Goal: Task Accomplishment & Management: Complete application form

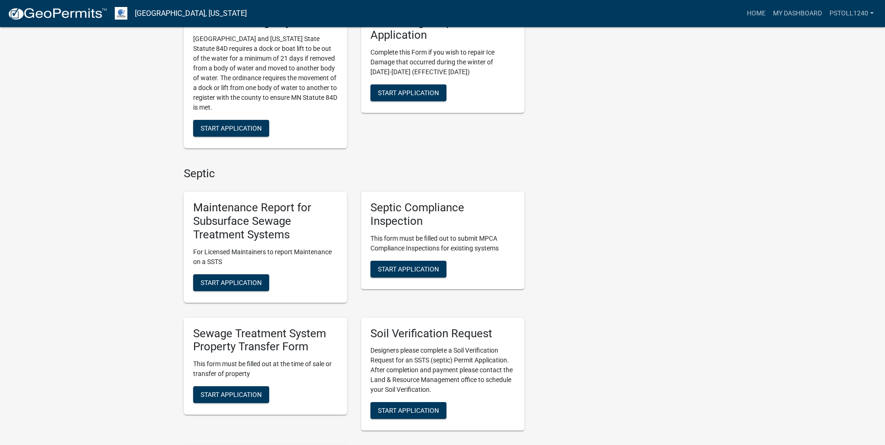
scroll to position [385, 0]
click at [388, 270] on span "Start Application" at bounding box center [408, 267] width 61 height 7
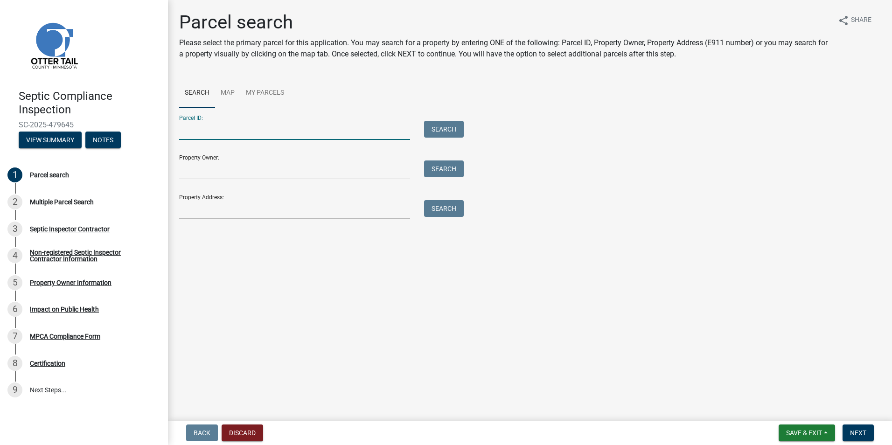
click at [192, 133] on input "Parcel ID:" at bounding box center [294, 130] width 231 height 19
type input "10000100062002"
click at [451, 124] on button "Search" at bounding box center [444, 129] width 40 height 17
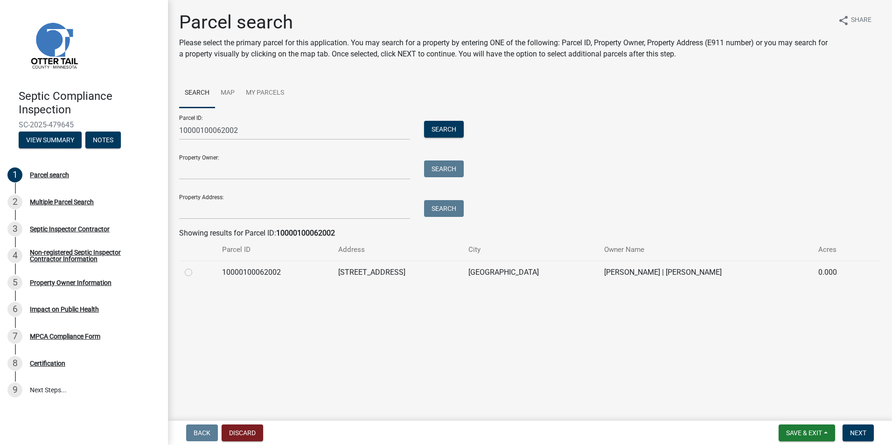
click at [196, 267] on label at bounding box center [196, 267] width 0 height 0
click at [196, 273] on input "radio" at bounding box center [199, 270] width 6 height 6
radio input "true"
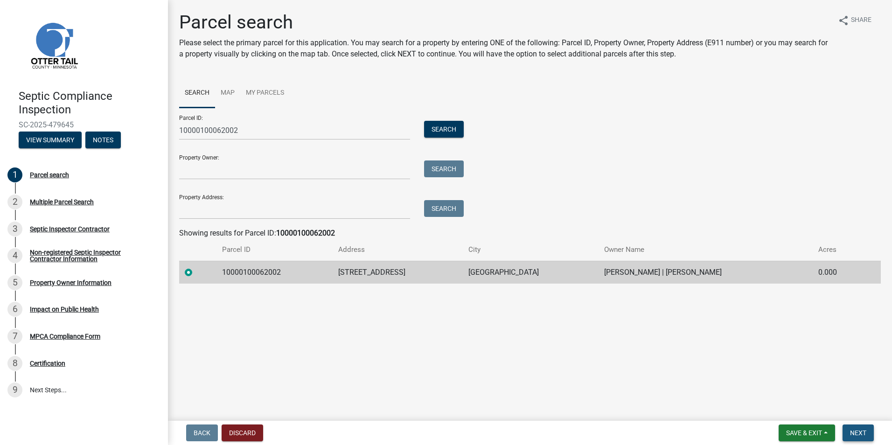
click at [854, 431] on span "Next" at bounding box center [858, 432] width 16 height 7
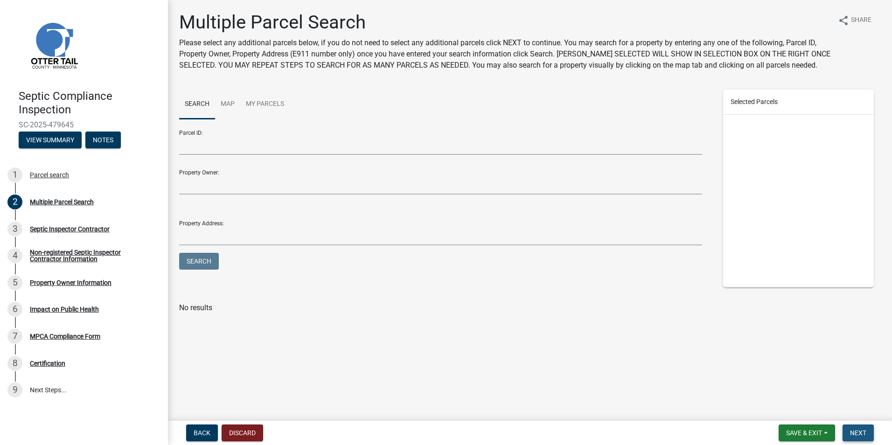
click at [854, 431] on span "Next" at bounding box center [858, 432] width 16 height 7
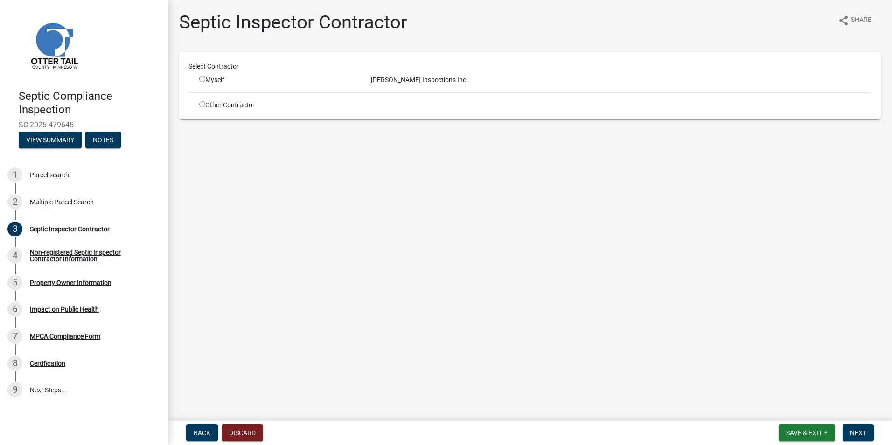
click at [205, 76] on div "Myself" at bounding box center [278, 80] width 158 height 10
click at [203, 78] on input "radio" at bounding box center [202, 79] width 6 height 6
radio input "true"
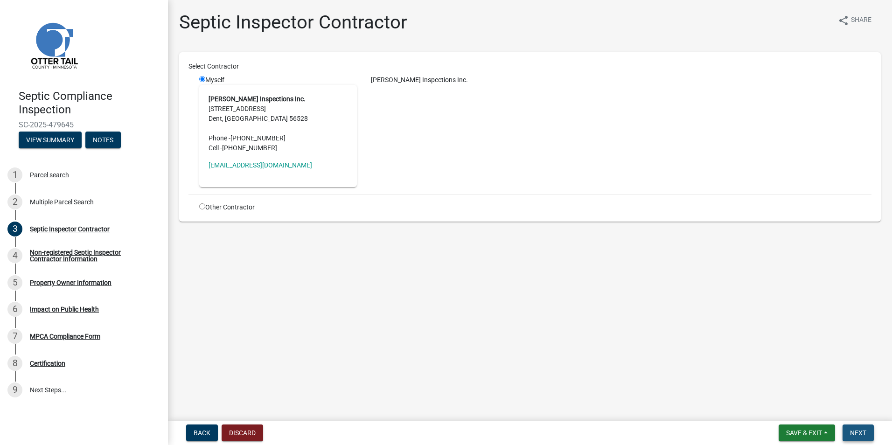
click at [853, 432] on span "Next" at bounding box center [858, 432] width 16 height 7
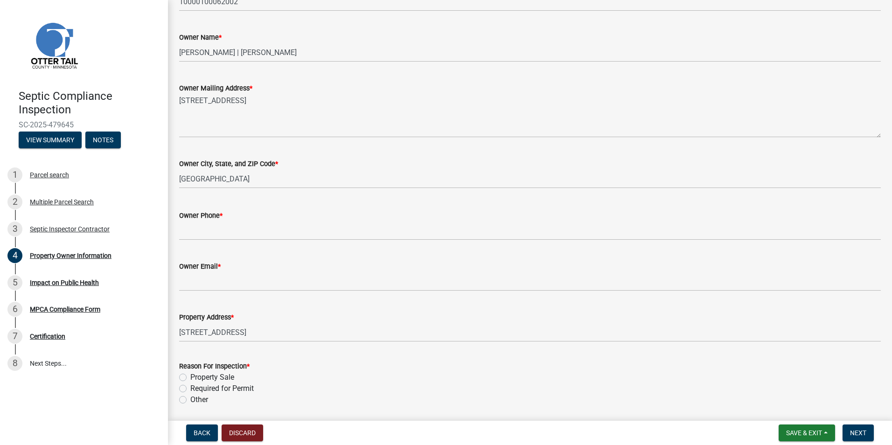
scroll to position [177, 0]
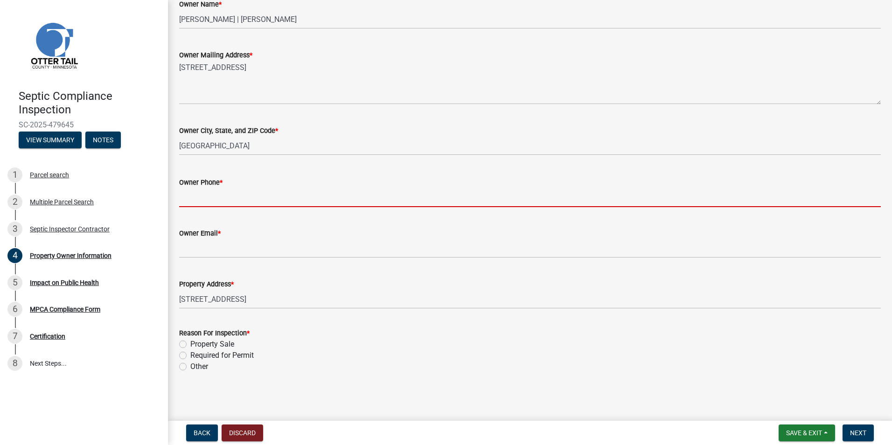
click at [189, 199] on input "Owner Phone *" at bounding box center [529, 197] width 701 height 19
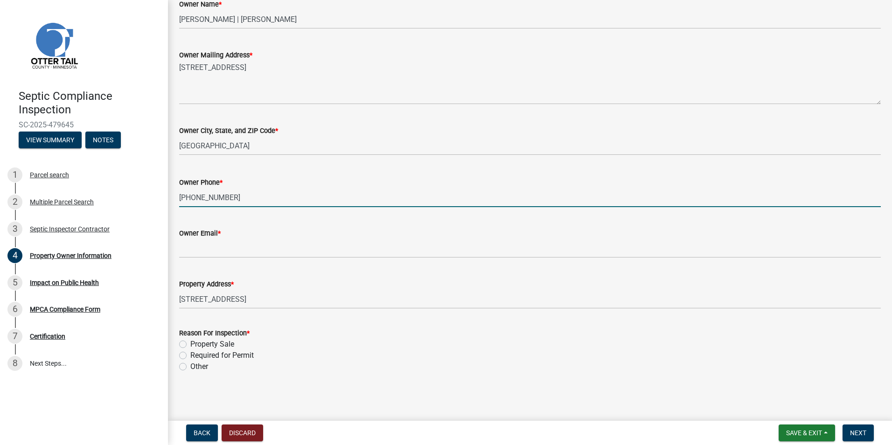
type input "[PHONE_NUMBER]"
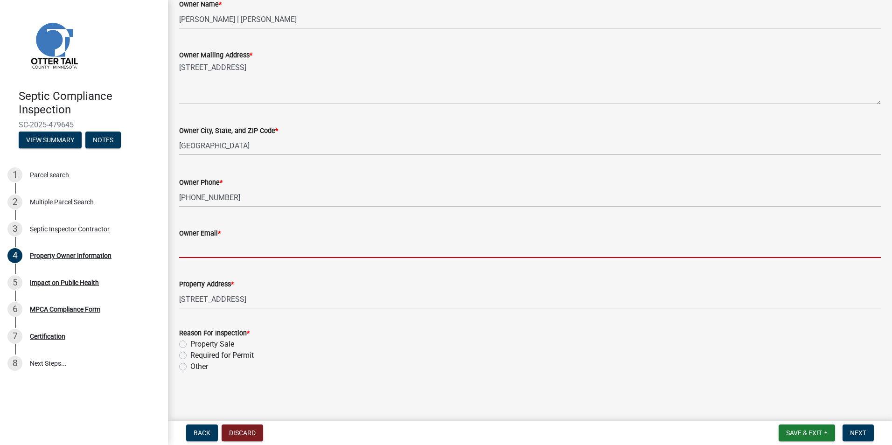
click at [193, 249] on input "Owner Email *" at bounding box center [529, 248] width 701 height 19
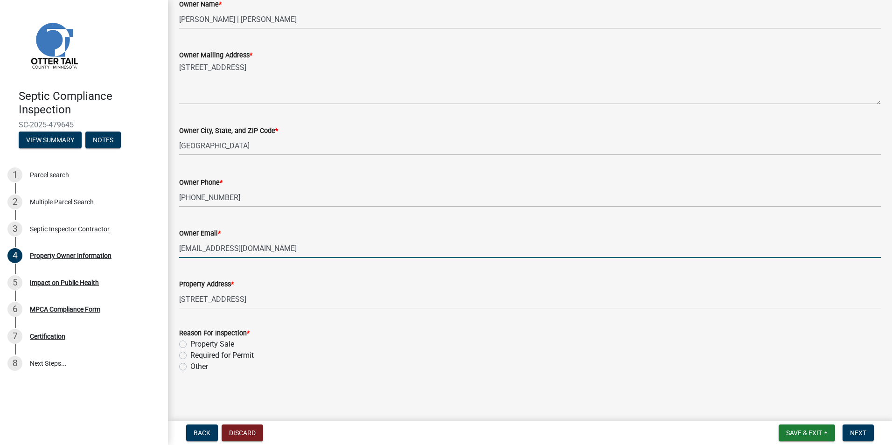
type input "[EMAIL_ADDRESS][DOMAIN_NAME]"
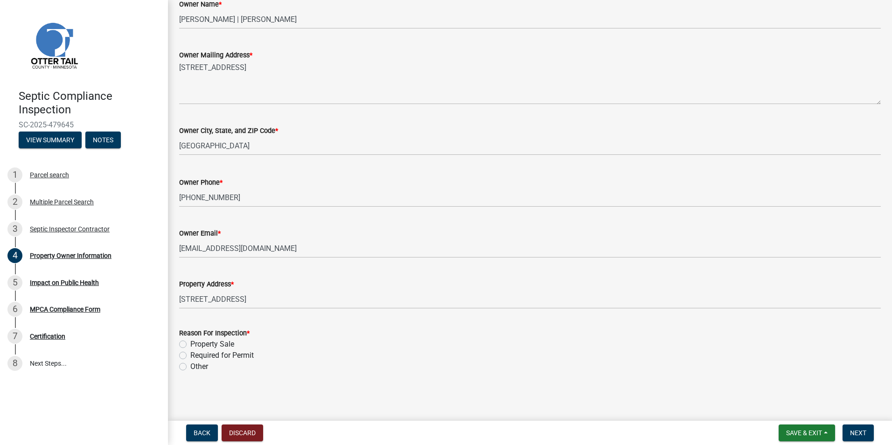
click at [190, 344] on label "Property Sale" at bounding box center [212, 344] width 44 height 11
click at [190, 344] on input "Property Sale" at bounding box center [193, 342] width 6 height 6
radio input "true"
click at [853, 428] on button "Next" at bounding box center [857, 432] width 31 height 17
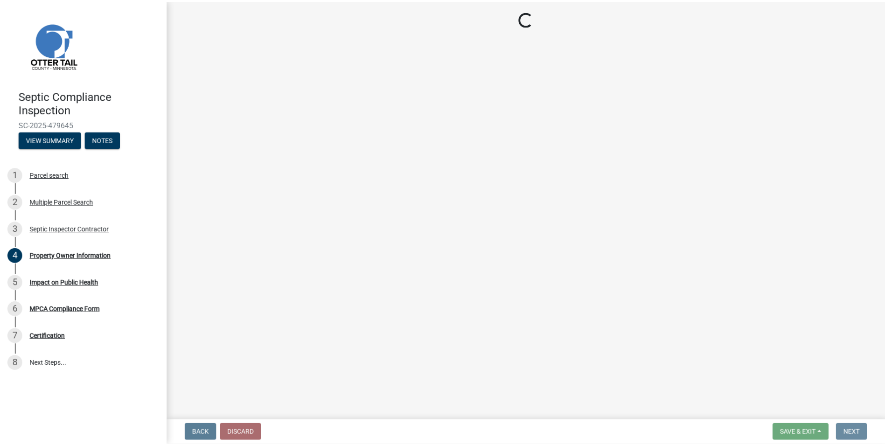
scroll to position [0, 0]
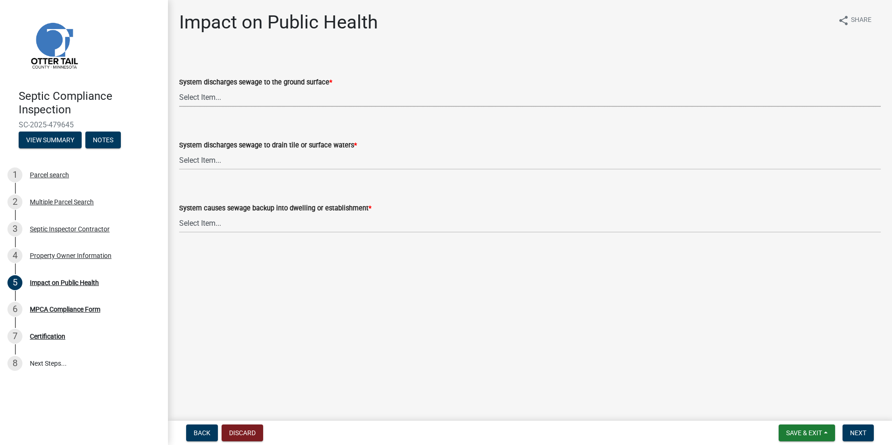
click at [201, 99] on select "Select Item... Yes No" at bounding box center [529, 97] width 701 height 19
click at [179, 88] on select "Select Item... Yes No" at bounding box center [529, 97] width 701 height 19
select select "1a7c86e4-cf6b-41f6-afe3-3c9098e6f82c"
click at [196, 157] on select "Select Item... Yes No" at bounding box center [529, 160] width 701 height 19
click at [179, 151] on select "Select Item... Yes No" at bounding box center [529, 160] width 701 height 19
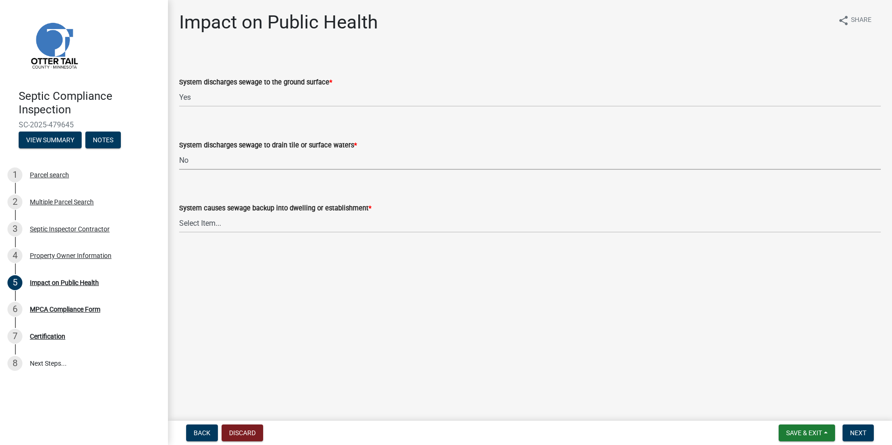
select select "7d491a2b-e9f0-4952-b474-53ca749b22af"
click at [203, 222] on select "Select Item... Yes No" at bounding box center [529, 223] width 701 height 19
click at [179, 214] on select "Select Item... Yes No" at bounding box center [529, 223] width 701 height 19
click at [183, 221] on select "Select Item... Yes No" at bounding box center [529, 223] width 701 height 19
click at [179, 214] on select "Select Item... Yes No" at bounding box center [529, 223] width 701 height 19
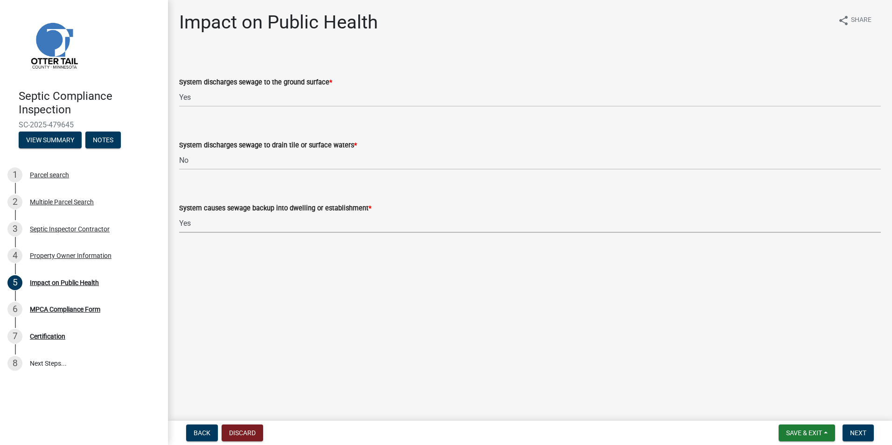
select select "78780ce8-5bbe-4cd5-bcf8-0d512ea88807"
click at [856, 431] on span "Next" at bounding box center [858, 432] width 16 height 7
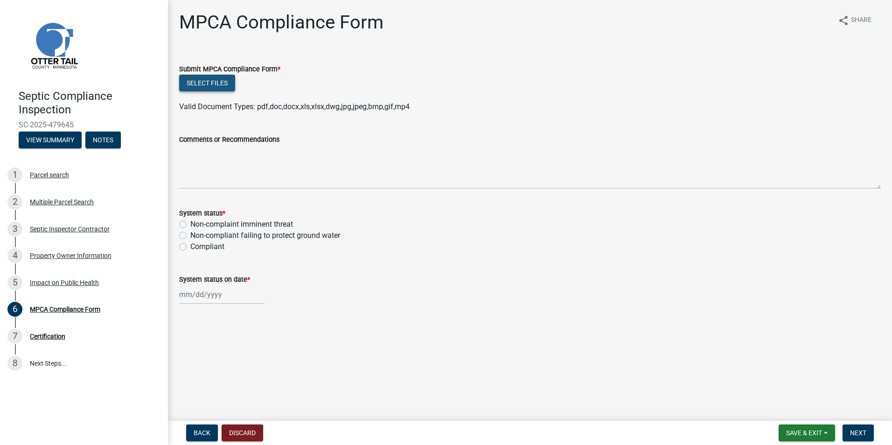
click at [196, 80] on button "Select files" at bounding box center [207, 83] width 56 height 17
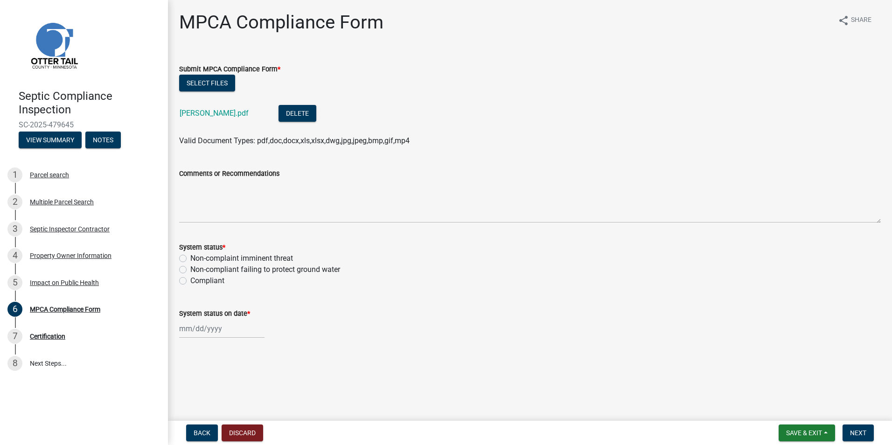
click at [190, 258] on label "Non-complaint imminent threat" at bounding box center [241, 258] width 103 height 11
click at [190, 258] on input "Non-complaint imminent threat" at bounding box center [193, 256] width 6 height 6
radio input "true"
click at [200, 331] on input "System status on date *" at bounding box center [221, 328] width 85 height 19
select select "9"
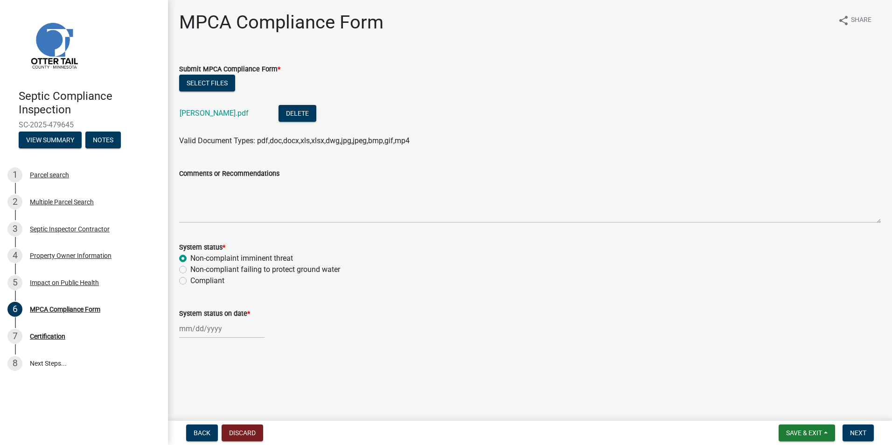
select select "2025"
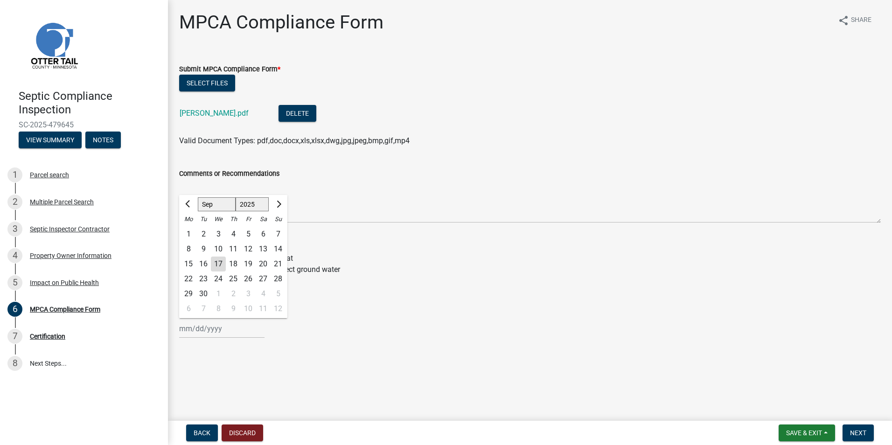
click at [249, 232] on div "5" at bounding box center [248, 234] width 15 height 15
type input "[DATE]"
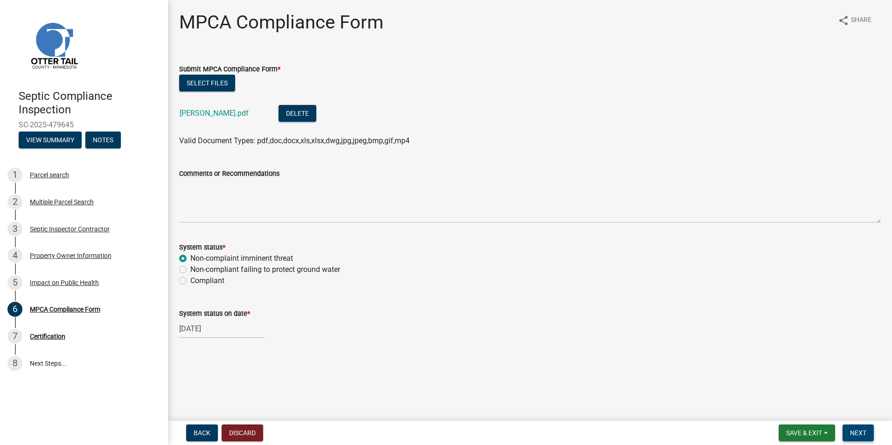
click at [854, 434] on span "Next" at bounding box center [858, 432] width 16 height 7
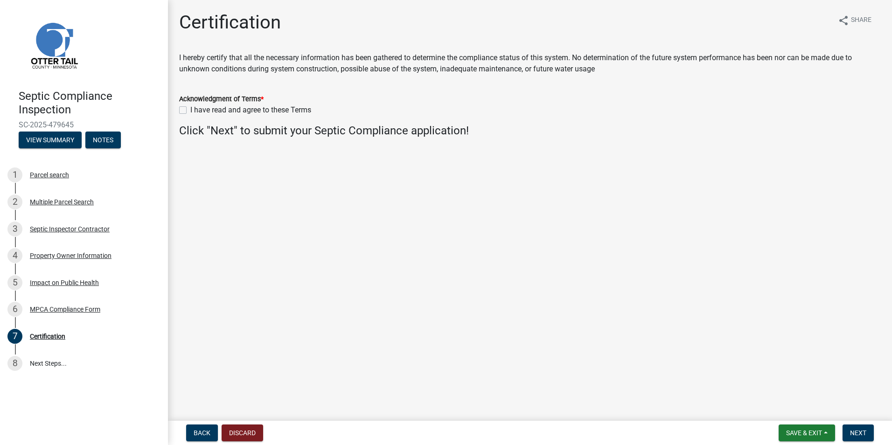
click at [190, 111] on label "I have read and agree to these Terms" at bounding box center [250, 109] width 121 height 11
click at [190, 111] on input "I have read and agree to these Terms" at bounding box center [193, 107] width 6 height 6
checkbox input "true"
click at [857, 434] on span "Next" at bounding box center [858, 432] width 16 height 7
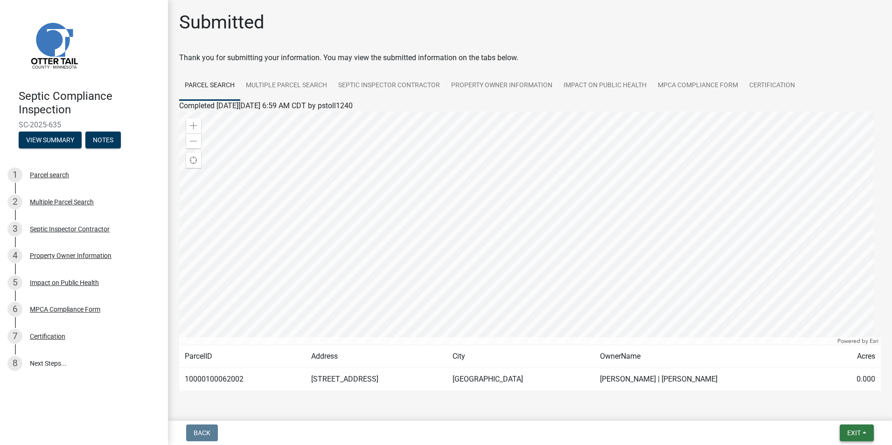
click at [857, 434] on span "Exit" at bounding box center [854, 432] width 14 height 7
click at [831, 410] on button "Save & Exit" at bounding box center [836, 408] width 75 height 22
